Goal: Browse casually

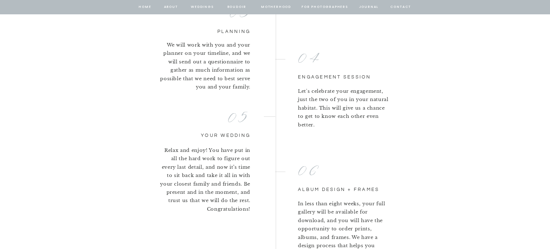
scroll to position [1607, 0]
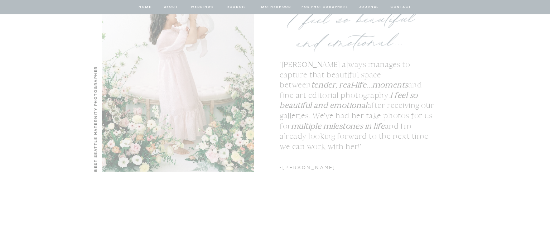
scroll to position [874, 0]
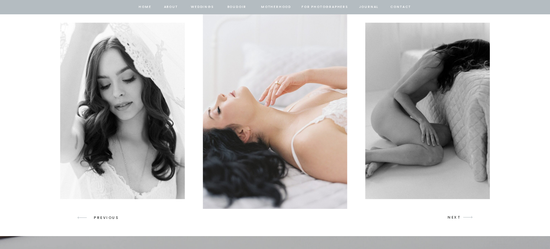
scroll to position [1047, 0]
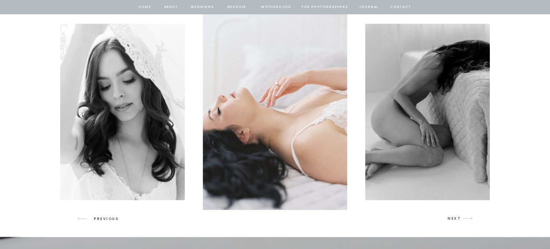
click at [467, 216] on icon "arrow" at bounding box center [467, 218] width 17 height 17
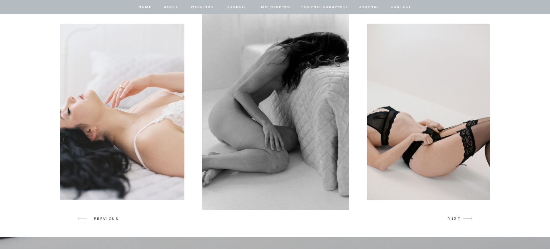
click at [467, 216] on icon "arrow" at bounding box center [467, 218] width 17 height 17
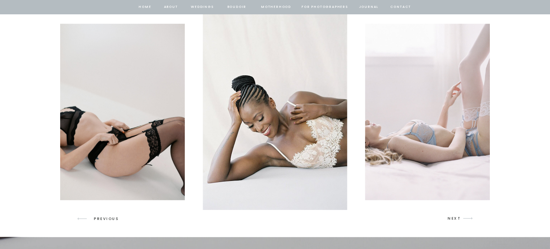
click at [86, 218] on icon "arrow" at bounding box center [82, 218] width 17 height 17
click at [83, 217] on icon "arrow" at bounding box center [82, 218] width 17 height 17
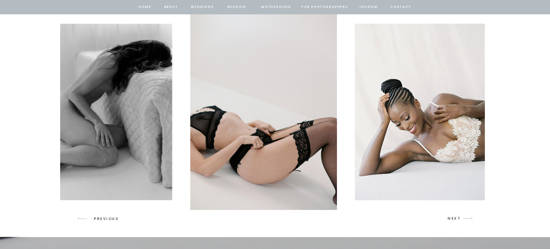
click at [83, 217] on icon "arrow" at bounding box center [82, 218] width 17 height 17
